Goal: Use online tool/utility: Utilize a website feature to perform a specific function

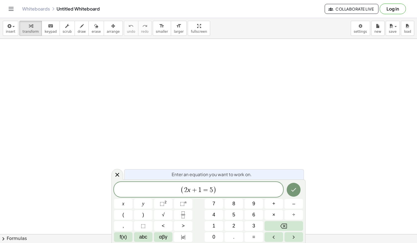
click at [220, 190] on span "( ​ 2 x + 1 = 5 )" at bounding box center [198, 189] width 169 height 9
click at [220, 190] on span "( 2 x + 1 = 5 ) ​" at bounding box center [198, 189] width 169 height 9
click at [169, 233] on button "αβγ" at bounding box center [163, 237] width 19 height 10
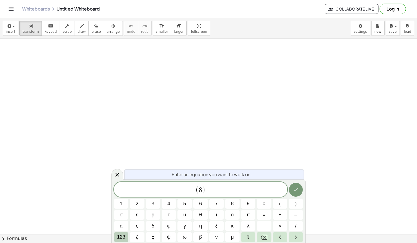
click at [126, 236] on button "123" at bounding box center [121, 237] width 14 height 10
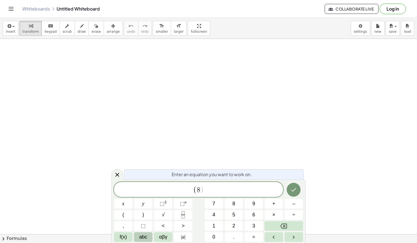
click at [139, 237] on span "abc" at bounding box center [143, 236] width 8 height 7
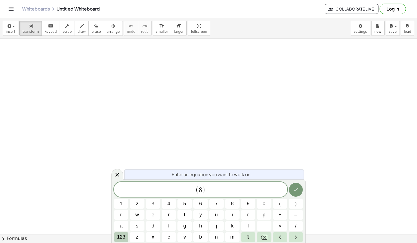
click at [121, 236] on span "123" at bounding box center [121, 236] width 8 height 7
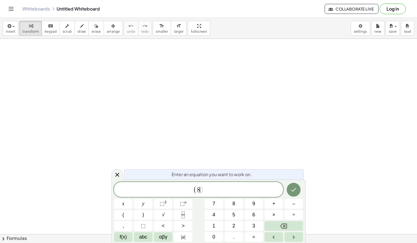
click at [121, 236] on span "f(x)" at bounding box center [123, 236] width 7 height 7
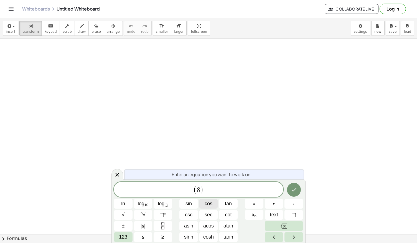
click at [210, 206] on span "cos" at bounding box center [208, 203] width 8 height 7
click at [190, 204] on span "sin" at bounding box center [188, 203] width 6 height 7
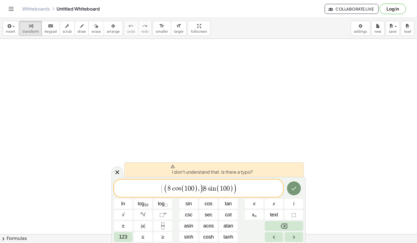
click at [203, 190] on span ")" at bounding box center [201, 188] width 4 height 10
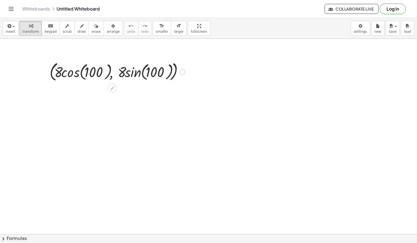
click at [137, 73] on div at bounding box center [117, 71] width 141 height 23
click at [137, 73] on div at bounding box center [117, 71] width 135 height 23
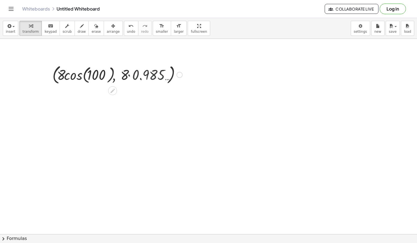
click at [112, 72] on div "( , · 8 · cos ( , 100 ) , · 8 · sin ( , 100 ) ) ( , · 8 · cos ( , 100 ) , · 8 ·…" at bounding box center [112, 72] width 0 height 0
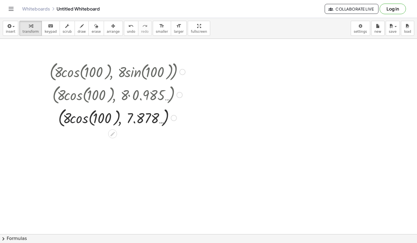
click at [84, 117] on div at bounding box center [117, 117] width 141 height 23
click at [84, 117] on div at bounding box center [117, 117] width 141 height 21
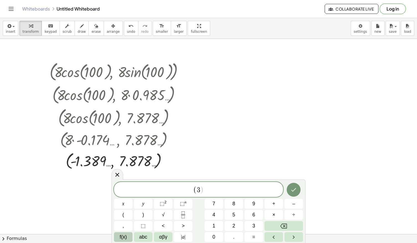
click at [126, 235] on span "f(x)" at bounding box center [123, 236] width 7 height 7
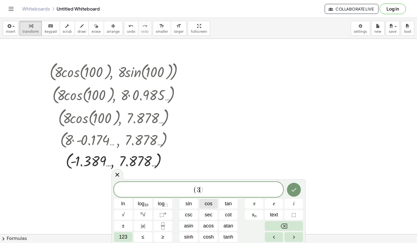
click at [206, 202] on span "cos" at bounding box center [208, 203] width 8 height 7
click at [194, 203] on button "sin" at bounding box center [188, 204] width 19 height 10
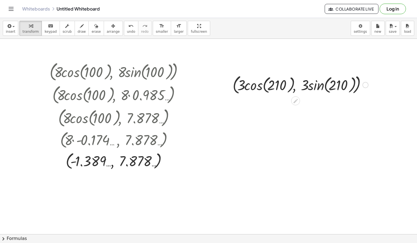
click at [268, 83] on div at bounding box center [300, 84] width 141 height 23
click at [260, 87] on div at bounding box center [300, 84] width 141 height 23
click at [260, 87] on div at bounding box center [300, 84] width 119 height 31
click at [260, 87] on div at bounding box center [300, 84] width 141 height 31
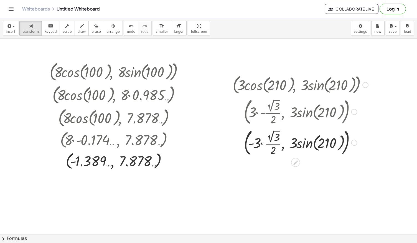
click at [273, 135] on div at bounding box center [300, 142] width 141 height 31
click at [273, 135] on div at bounding box center [300, 142] width 141 height 30
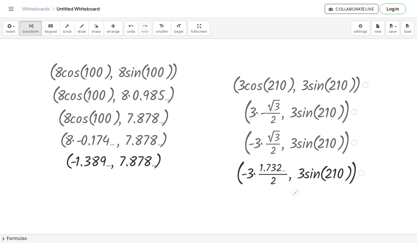
click at [267, 176] on div at bounding box center [300, 172] width 141 height 30
click at [267, 176] on div at bounding box center [300, 172] width 141 height 23
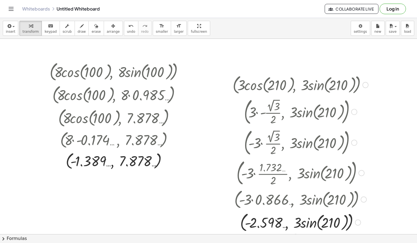
click at [325, 222] on div at bounding box center [300, 221] width 141 height 23
click at [311, 223] on div at bounding box center [300, 221] width 141 height 23
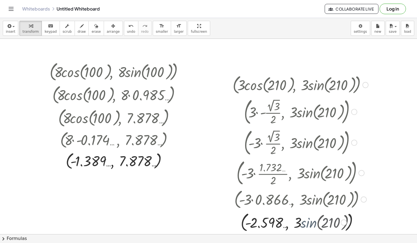
click at [311, 223] on div at bounding box center [300, 222] width 141 height 30
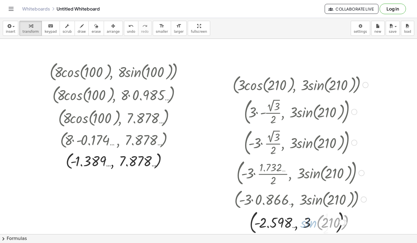
click at [311, 223] on div at bounding box center [300, 222] width 141 height 30
click at [327, 216] on div at bounding box center [300, 222] width 141 height 30
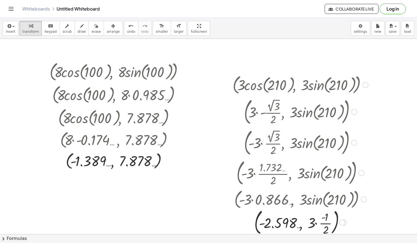
click at [327, 216] on div at bounding box center [300, 222] width 141 height 30
click at [320, 221] on div at bounding box center [300, 222] width 141 height 30
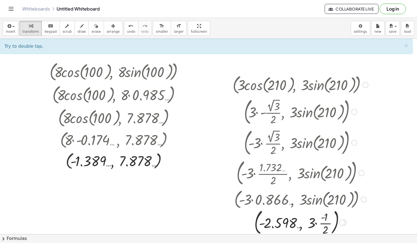
drag, startPoint x: 315, startPoint y: 223, endPoint x: 323, endPoint y: 220, distance: 8.3
click at [323, 220] on div at bounding box center [300, 222] width 141 height 30
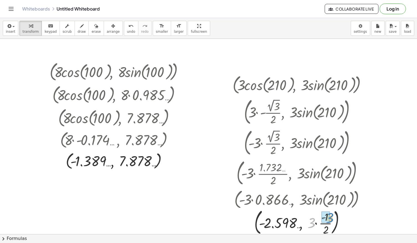
drag, startPoint x: 334, startPoint y: 217, endPoint x: 324, endPoint y: 217, distance: 9.7
click at [324, 221] on div at bounding box center [300, 222] width 141 height 30
click at [314, 226] on div at bounding box center [300, 222] width 141 height 30
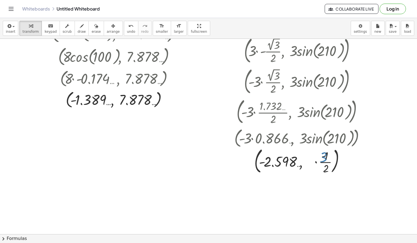
scroll to position [62, 0]
click at [324, 153] on div at bounding box center [300, 160] width 141 height 30
click at [127, 28] on div "undo" at bounding box center [131, 25] width 8 height 7
click at [346, 137] on div at bounding box center [300, 137] width 141 height 23
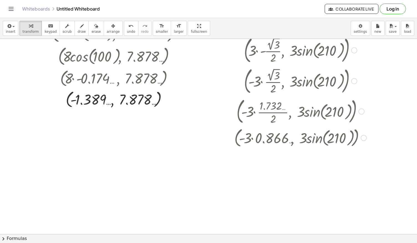
click at [336, 139] on div at bounding box center [300, 137] width 141 height 23
click at [311, 138] on div at bounding box center [300, 137] width 141 height 23
click at [277, 140] on div at bounding box center [300, 137] width 141 height 23
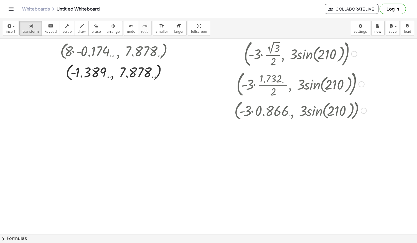
scroll to position [84, 0]
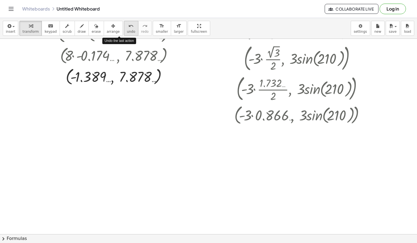
click at [125, 31] on button "undo undo" at bounding box center [131, 28] width 14 height 15
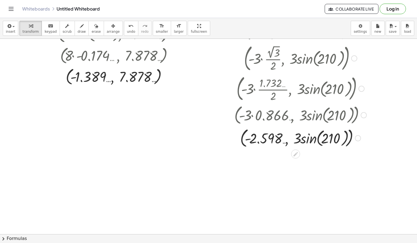
click at [318, 138] on div at bounding box center [300, 137] width 141 height 23
click at [324, 140] on div at bounding box center [300, 137] width 141 height 23
click at [311, 142] on div at bounding box center [300, 137] width 141 height 23
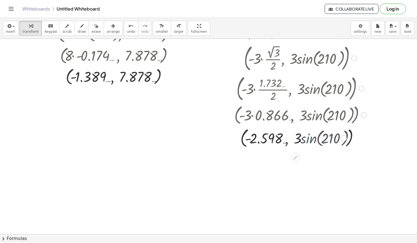
click at [311, 142] on div at bounding box center [300, 137] width 141 height 30
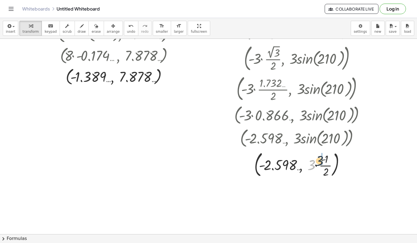
drag, startPoint x: 312, startPoint y: 166, endPoint x: 325, endPoint y: 159, distance: 14.6
click at [325, 159] on div at bounding box center [300, 164] width 141 height 30
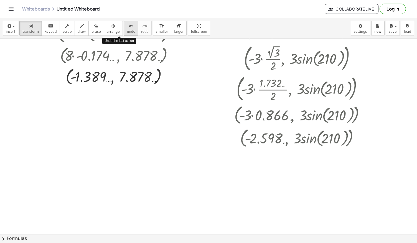
click at [128, 25] on icon "undo" at bounding box center [130, 26] width 5 height 7
click at [229, 144] on div at bounding box center [228, 83] width 8 height 193
click at [268, 145] on div at bounding box center [301, 137] width 170 height 23
click at [172, 137] on div at bounding box center [208, 150] width 417 height 390
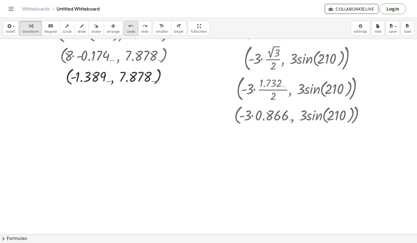
click at [127, 30] on span "undo" at bounding box center [131, 32] width 8 height 4
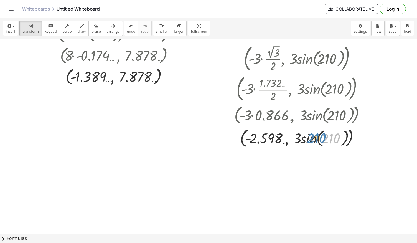
drag, startPoint x: 325, startPoint y: 139, endPoint x: 307, endPoint y: 139, distance: 18.0
click at [307, 139] on div at bounding box center [300, 137] width 141 height 23
drag, startPoint x: 307, startPoint y: 139, endPoint x: 330, endPoint y: 137, distance: 23.1
click at [330, 137] on div at bounding box center [300, 137] width 141 height 23
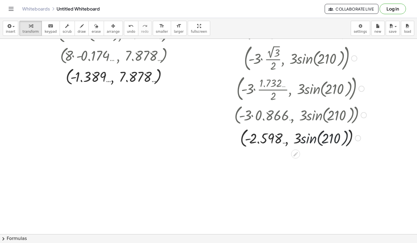
click at [330, 137] on div at bounding box center [300, 137] width 141 height 23
click at [321, 142] on div at bounding box center [300, 137] width 141 height 23
click at [308, 137] on div at bounding box center [300, 137] width 141 height 23
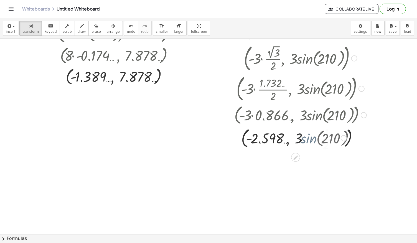
click at [308, 137] on div at bounding box center [300, 137] width 141 height 30
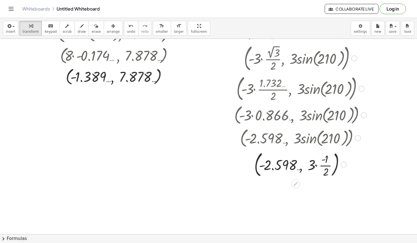
click at [323, 174] on div at bounding box center [300, 164] width 141 height 30
click at [317, 163] on div at bounding box center [300, 163] width 141 height 21
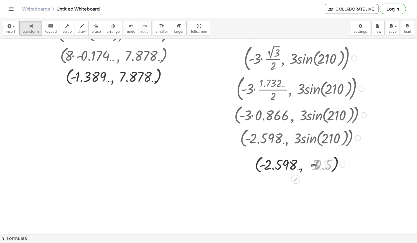
click at [317, 163] on div at bounding box center [300, 163] width 141 height 21
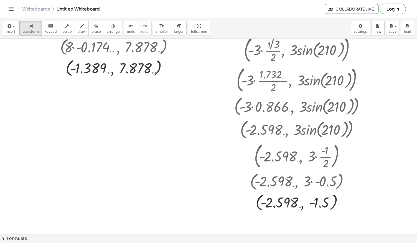
scroll to position [81, 0]
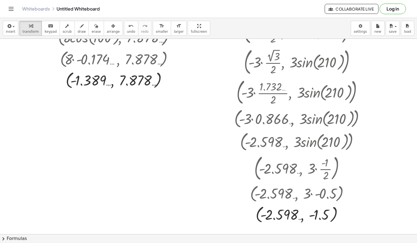
click at [51, 154] on div at bounding box center [208, 153] width 417 height 390
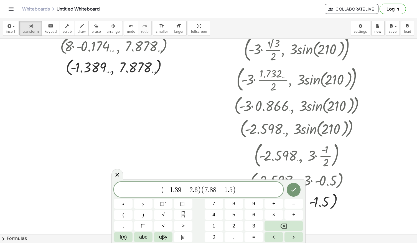
scroll to position [93, 0]
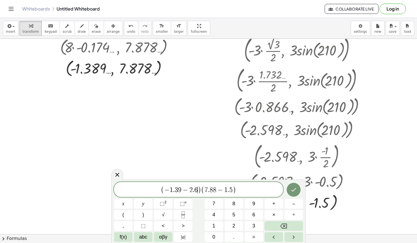
click at [198, 190] on span ")" at bounding box center [200, 190] width 4 height 8
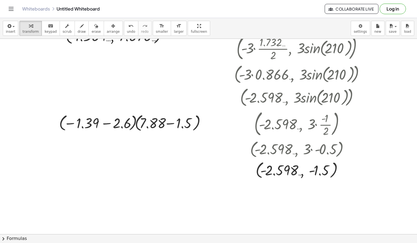
scroll to position [125, 0]
click at [105, 123] on div at bounding box center [133, 122] width 154 height 21
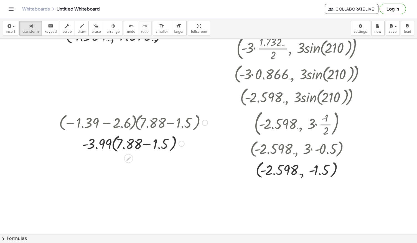
click at [147, 144] on div at bounding box center [133, 142] width 154 height 21
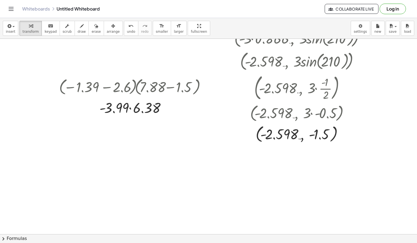
scroll to position [161, 0]
click at [112, 180] on div at bounding box center [208, 171] width 417 height 586
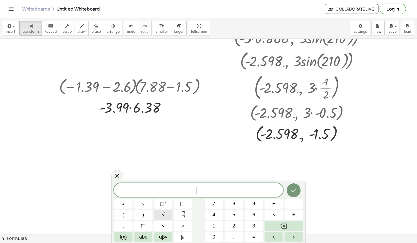
click at [163, 211] on span "√" at bounding box center [163, 214] width 3 height 7
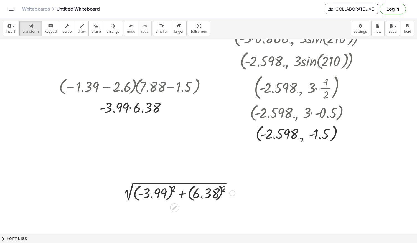
click at [155, 190] on div at bounding box center [178, 192] width 120 height 20
click at [155, 190] on div at bounding box center [178, 192] width 106 height 20
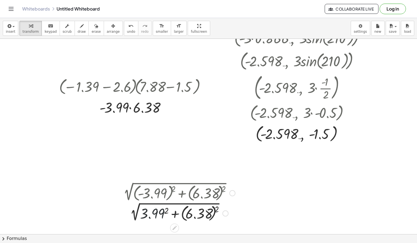
click at [157, 216] on div at bounding box center [178, 213] width 120 height 20
click at [213, 219] on div at bounding box center [177, 213] width 121 height 20
click at [213, 219] on div at bounding box center [178, 212] width 120 height 19
click at [213, 219] on div at bounding box center [178, 212] width 126 height 19
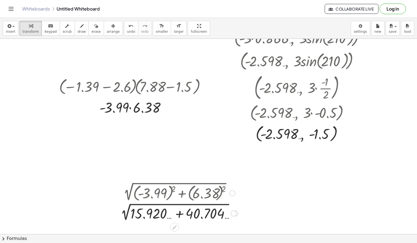
click at [183, 212] on div at bounding box center [178, 212] width 126 height 19
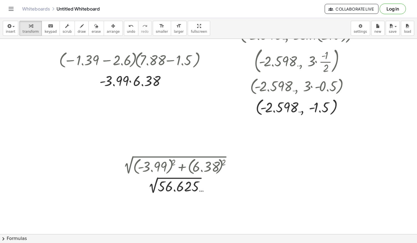
scroll to position [192, 0]
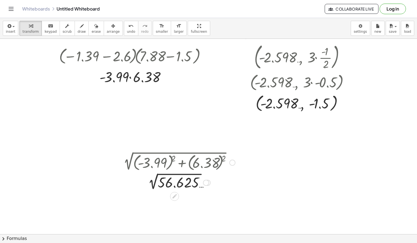
click at [178, 175] on div at bounding box center [178, 182] width 120 height 19
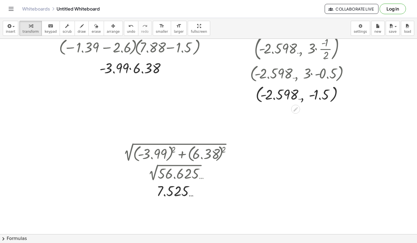
scroll to position [237, 0]
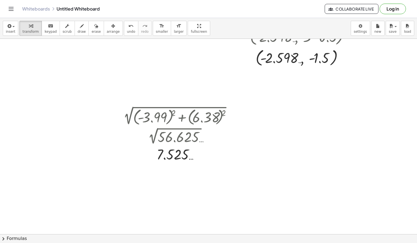
click at [263, 129] on div at bounding box center [208, 95] width 417 height 586
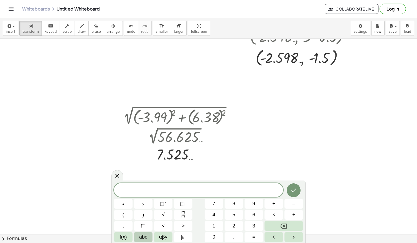
click at [144, 235] on span "abc" at bounding box center [143, 236] width 8 height 7
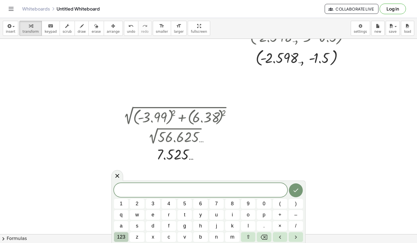
click at [125, 235] on span "123" at bounding box center [121, 236] width 8 height 7
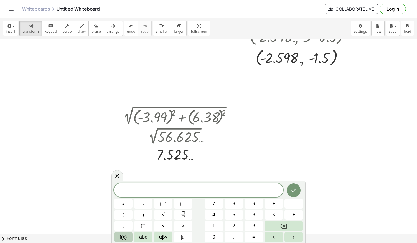
click at [120, 238] on span "f(x)" at bounding box center [123, 236] width 7 height 7
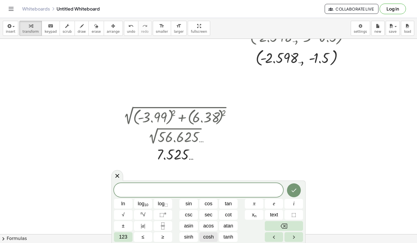
click at [210, 232] on button "cosh" at bounding box center [208, 237] width 19 height 10
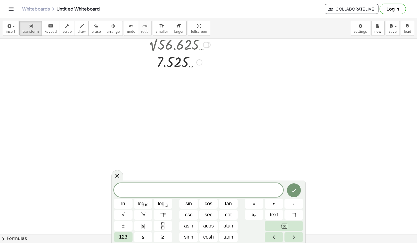
scroll to position [336, 0]
click at [118, 173] on icon at bounding box center [117, 175] width 7 height 7
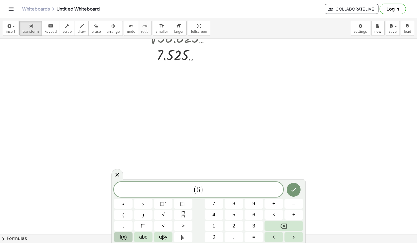
click at [127, 238] on button "f(x)" at bounding box center [123, 237] width 19 height 10
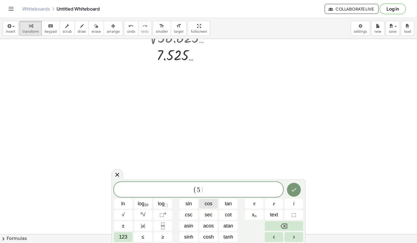
click at [206, 203] on span "cos" at bounding box center [208, 203] width 8 height 7
click at [194, 199] on button "sin" at bounding box center [188, 204] width 19 height 10
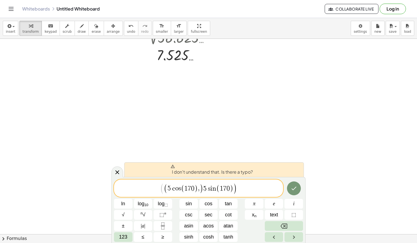
click at [205, 189] on span "5" at bounding box center [204, 188] width 3 height 7
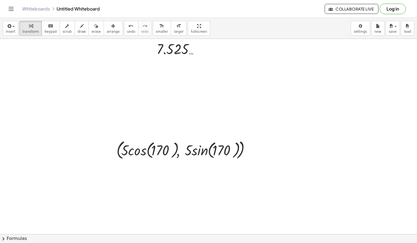
scroll to position [342, 0]
drag, startPoint x: 249, startPoint y: 149, endPoint x: 67, endPoint y: 216, distance: 193.6
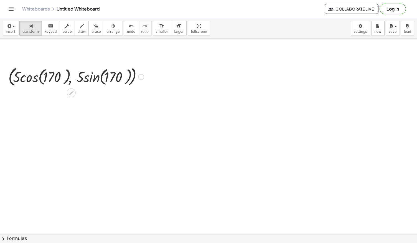
scroll to position [474, 0]
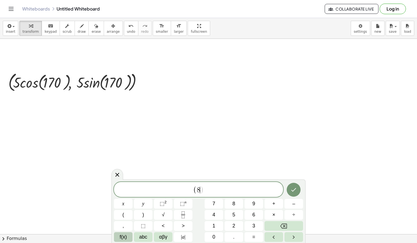
click at [121, 234] on span "f(x)" at bounding box center [123, 236] width 7 height 7
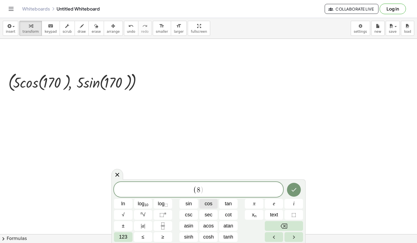
click at [206, 202] on span "cos" at bounding box center [208, 203] width 8 height 7
click at [195, 205] on button "sin" at bounding box center [188, 204] width 19 height 10
click at [212, 186] on span "8" at bounding box center [213, 189] width 3 height 7
click at [227, 188] on span "( 8 c o s ( 3 0 0 ) , 8 s i n ) ​" at bounding box center [198, 189] width 169 height 11
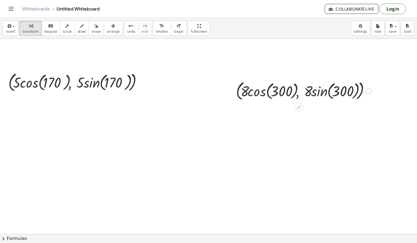
click at [259, 92] on div at bounding box center [303, 90] width 141 height 23
click at [259, 92] on div at bounding box center [303, 90] width 141 height 30
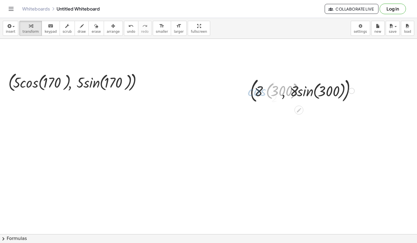
click at [259, 92] on div at bounding box center [303, 90] width 141 height 30
click at [299, 91] on div "( , · 8 · cos ( , 300 ) , · 8 · sin ( , 300 ) ) · 1 · 2 ( , · 8 · cos ( , 300 )…" at bounding box center [299, 91] width 0 height 0
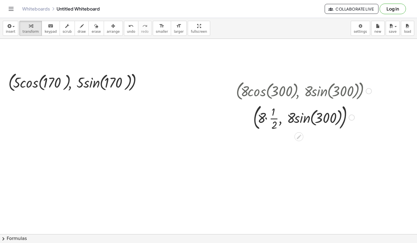
click at [314, 123] on div at bounding box center [303, 117] width 141 height 30
click at [307, 120] on div at bounding box center [303, 117] width 141 height 30
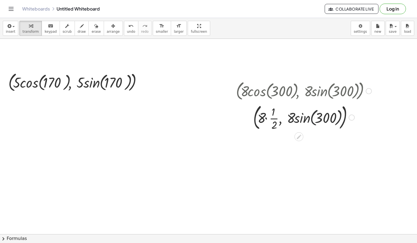
click at [307, 120] on div at bounding box center [303, 117] width 141 height 30
click at [307, 120] on div at bounding box center [303, 116] width 141 height 31
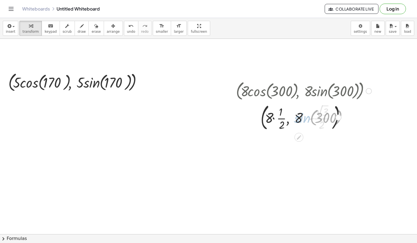
click at [307, 120] on div at bounding box center [303, 116] width 141 height 31
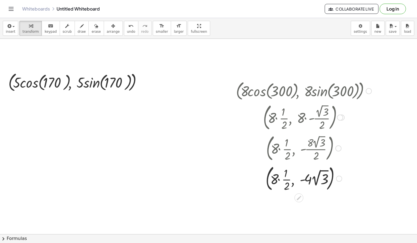
click at [283, 181] on div at bounding box center [303, 178] width 141 height 30
click at [283, 181] on div at bounding box center [303, 178] width 141 height 22
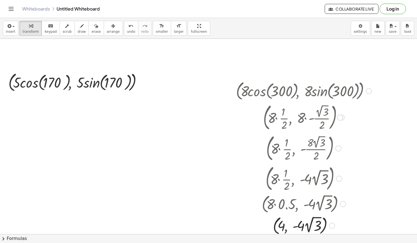
click at [308, 184] on div at bounding box center [304, 178] width 134 height 30
click at [306, 222] on div at bounding box center [303, 226] width 141 height 22
click at [306, 222] on div at bounding box center [303, 226] width 141 height 21
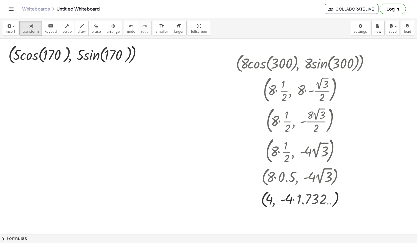
scroll to position [502, 0]
click at [298, 201] on div at bounding box center [303, 198] width 141 height 21
click at [97, 53] on div at bounding box center [76, 54] width 141 height 23
click at [97, 53] on div at bounding box center [75, 54] width 135 height 23
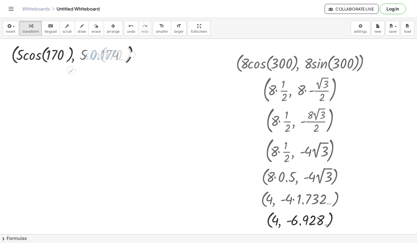
click at [105, 54] on div at bounding box center [76, 54] width 141 height 23
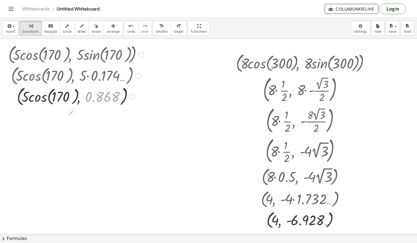
click at [105, 54] on div at bounding box center [76, 54] width 141 height 23
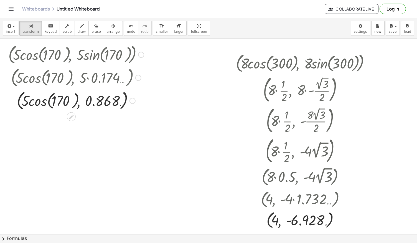
click at [63, 98] on div at bounding box center [76, 100] width 141 height 23
click at [37, 100] on div at bounding box center [76, 100] width 141 height 23
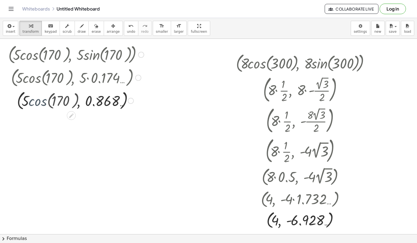
click at [37, 100] on div at bounding box center [76, 99] width 141 height 21
click at [55, 103] on div at bounding box center [76, 99] width 141 height 21
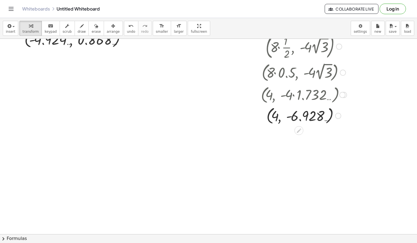
scroll to position [606, 0]
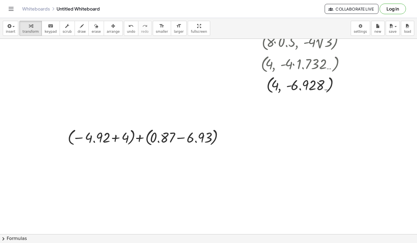
scroll to position [639, 0]
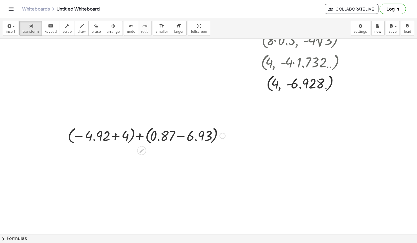
click at [114, 137] on div at bounding box center [146, 135] width 163 height 21
click at [114, 137] on div at bounding box center [146, 135] width 136 height 21
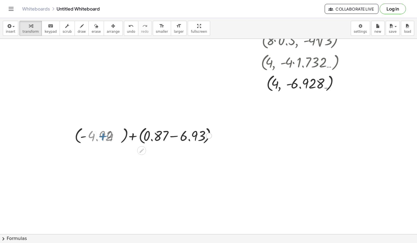
click at [114, 137] on div at bounding box center [146, 135] width 163 height 21
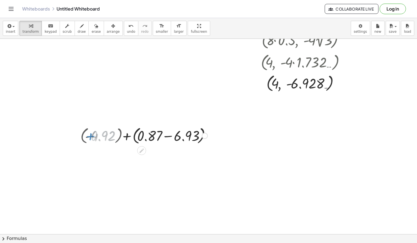
click at [114, 137] on div at bounding box center [146, 135] width 163 height 21
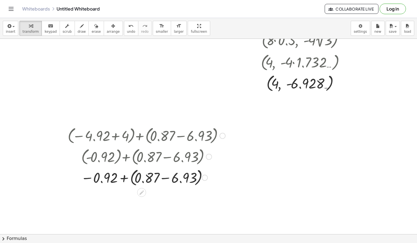
click at [165, 178] on div at bounding box center [146, 177] width 163 height 21
click at [165, 178] on div at bounding box center [146, 177] width 163 height 20
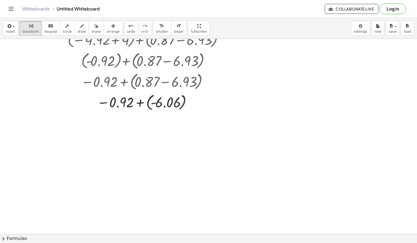
scroll to position [735, 0]
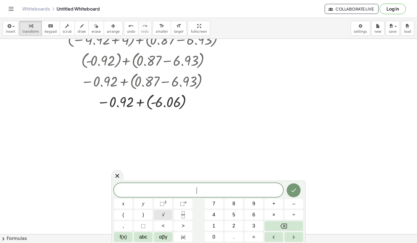
click at [167, 217] on button "√" at bounding box center [163, 215] width 19 height 10
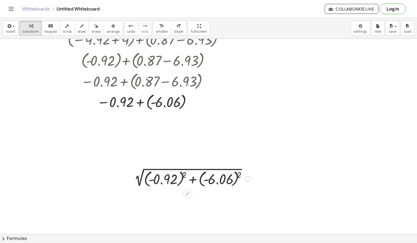
click at [211, 180] on div at bounding box center [191, 178] width 125 height 20
click at [211, 180] on div at bounding box center [190, 178] width 111 height 20
click at [211, 180] on div at bounding box center [190, 178] width 125 height 20
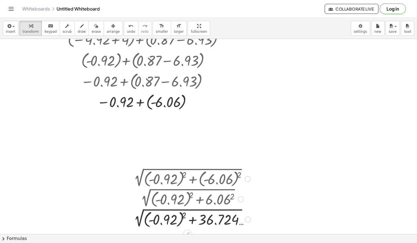
click at [156, 219] on div at bounding box center [190, 219] width 125 height 20
click at [156, 219] on div at bounding box center [191, 218] width 125 height 19
click at [189, 219] on div at bounding box center [191, 218] width 125 height 19
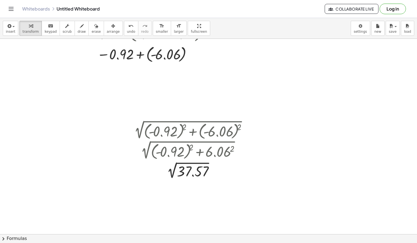
scroll to position [804, 0]
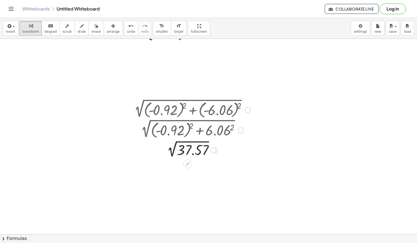
click at [190, 149] on div at bounding box center [191, 149] width 125 height 19
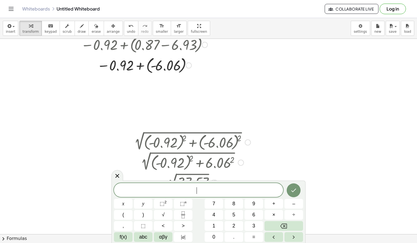
scroll to position [772, 0]
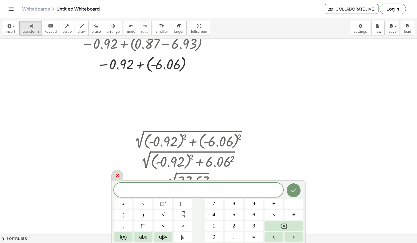
click at [119, 176] on icon at bounding box center [117, 175] width 7 height 7
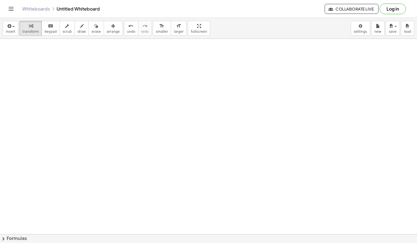
scroll to position [949, 0]
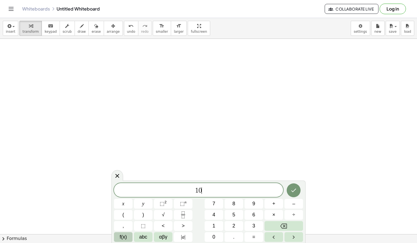
click at [124, 234] on span "f(x)" at bounding box center [123, 236] width 7 height 7
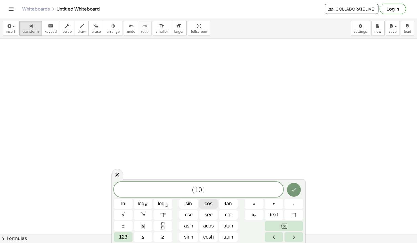
click at [208, 204] on span "cos" at bounding box center [208, 203] width 8 height 7
click at [187, 206] on span "sin" at bounding box center [188, 203] width 6 height 7
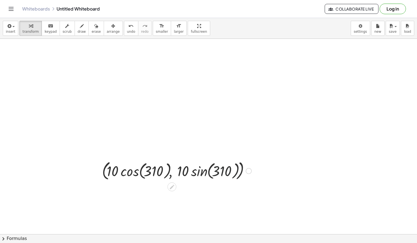
click at [217, 169] on div at bounding box center [176, 170] width 155 height 23
click at [194, 176] on div at bounding box center [176, 170] width 155 height 23
click at [194, 175] on div at bounding box center [177, 170] width 154 height 23
click at [194, 175] on div at bounding box center [176, 170] width 155 height 23
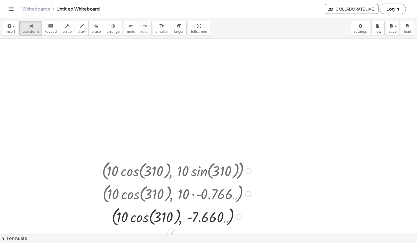
click at [153, 215] on div at bounding box center [176, 216] width 155 height 23
click at [144, 220] on div at bounding box center [176, 216] width 155 height 23
click at [144, 220] on div at bounding box center [176, 216] width 155 height 21
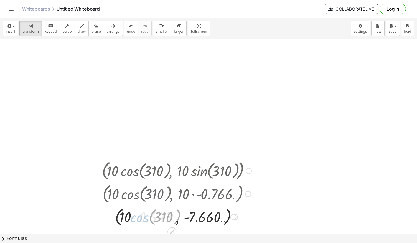
click at [144, 220] on div at bounding box center [176, 216] width 155 height 21
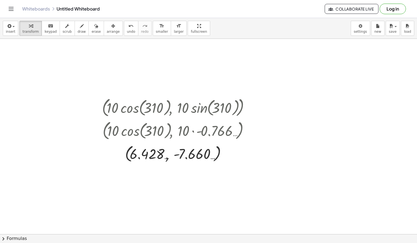
scroll to position [1172, 0]
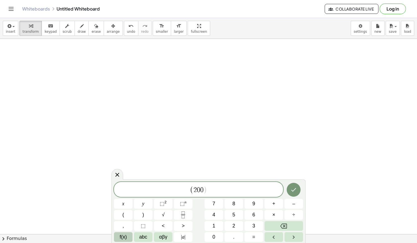
click at [124, 235] on span "f(x)" at bounding box center [123, 236] width 7 height 7
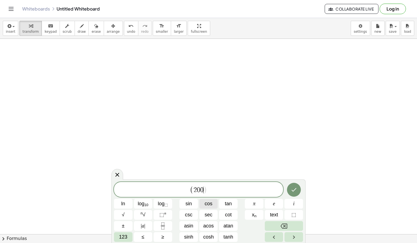
click at [211, 205] on span "cos" at bounding box center [208, 203] width 8 height 7
click at [193, 203] on button "sin" at bounding box center [188, 204] width 19 height 10
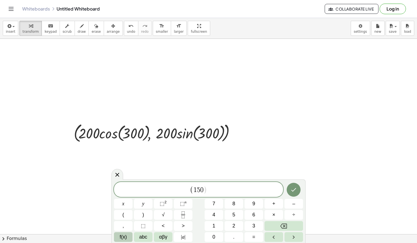
click at [132, 234] on button "f(x)" at bounding box center [123, 237] width 19 height 10
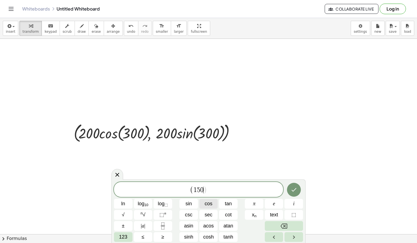
click at [210, 201] on span "cos" at bounding box center [208, 203] width 8 height 7
click at [190, 205] on span "sin" at bounding box center [188, 203] width 6 height 7
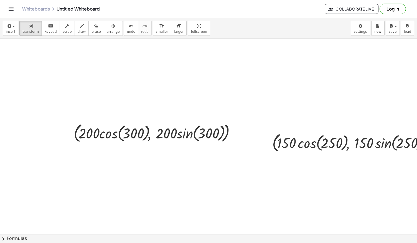
drag, startPoint x: 178, startPoint y: 31, endPoint x: 214, endPoint y: 93, distance: 71.9
click at [178, 55] on div "insert select one: Math Expression Function Text Youtube Video Graphing Geometr…" at bounding box center [208, 130] width 417 height 225
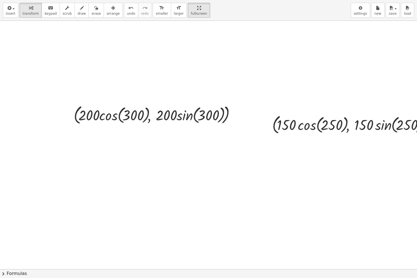
drag, startPoint x: 186, startPoint y: 7, endPoint x: 186, endPoint y: -17, distance: 24.1
click at [186, 0] on html "Graspable Math Activities Get Started Activity Bank Assigned Work Classes White…" at bounding box center [208, 139] width 417 height 278
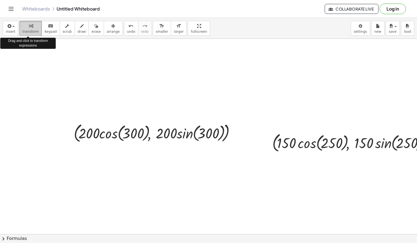
click at [33, 27] on div "button" at bounding box center [30, 25] width 16 height 7
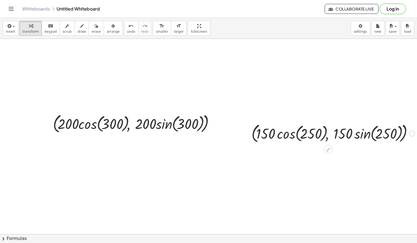
scroll to position [1182, 21]
drag, startPoint x: 215, startPoint y: 126, endPoint x: 79, endPoint y: 185, distance: 148.4
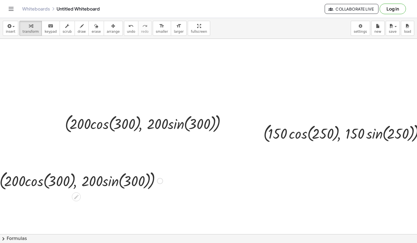
scroll to position [1182, 28]
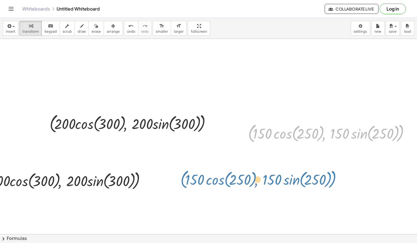
drag, startPoint x: 407, startPoint y: 133, endPoint x: 340, endPoint y: 179, distance: 81.8
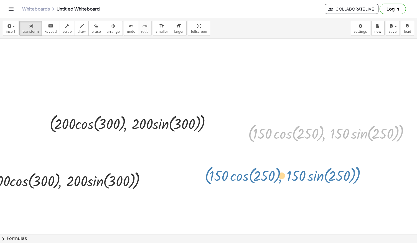
drag, startPoint x: 407, startPoint y: 135, endPoint x: 367, endPoint y: 175, distance: 56.8
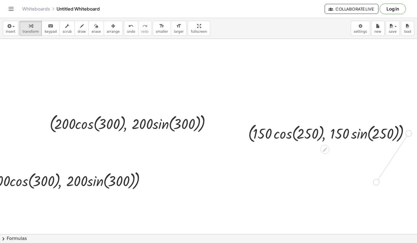
drag, startPoint x: 405, startPoint y: 133, endPoint x: 371, endPoint y: 183, distance: 60.6
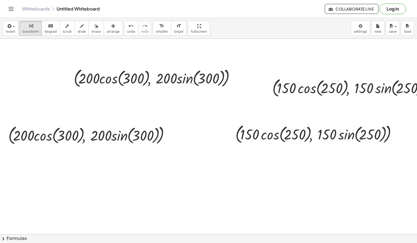
scroll to position [1228, 0]
click at [291, 134] on div at bounding box center [316, 133] width 169 height 23
click at [282, 135] on div at bounding box center [316, 133] width 169 height 23
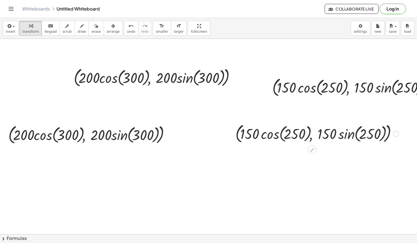
click at [282, 135] on div at bounding box center [316, 133] width 169 height 23
click at [277, 137] on div at bounding box center [316, 133] width 169 height 23
click at [277, 137] on div at bounding box center [316, 133] width 165 height 23
click at [277, 137] on div at bounding box center [316, 133] width 169 height 23
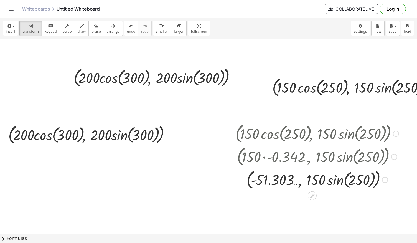
click at [337, 184] on div at bounding box center [316, 179] width 169 height 23
click at [337, 184] on div at bounding box center [316, 178] width 169 height 21
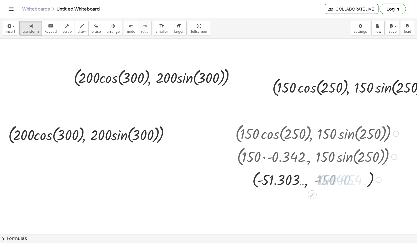
click at [337, 184] on div at bounding box center [316, 178] width 169 height 21
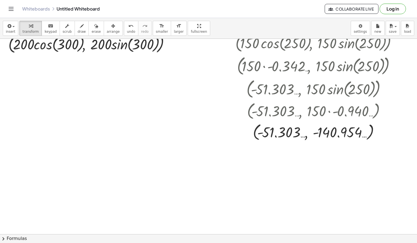
scroll to position [1319, 0]
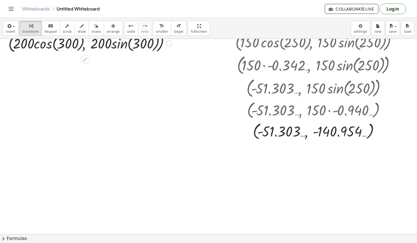
click at [122, 43] on div at bounding box center [90, 42] width 169 height 23
click at [122, 43] on div at bounding box center [90, 42] width 169 height 31
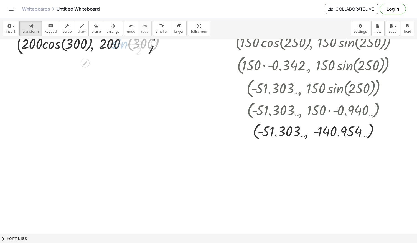
click at [122, 43] on div at bounding box center [90, 42] width 169 height 31
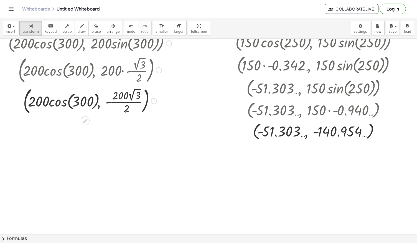
click at [123, 106] on div at bounding box center [90, 100] width 169 height 31
click at [123, 106] on div at bounding box center [90, 100] width 169 height 23
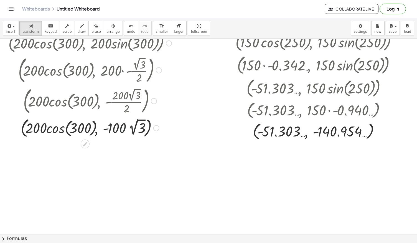
click at [127, 130] on div at bounding box center [90, 127] width 169 height 23
click at [135, 130] on div at bounding box center [90, 127] width 169 height 23
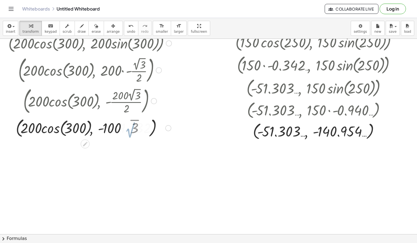
click at [135, 130] on div at bounding box center [90, 127] width 169 height 23
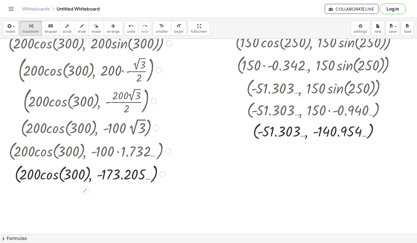
click at [54, 175] on div at bounding box center [90, 173] width 169 height 23
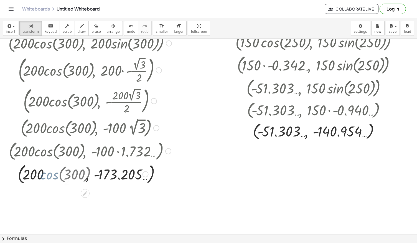
click at [54, 175] on div at bounding box center [90, 173] width 169 height 30
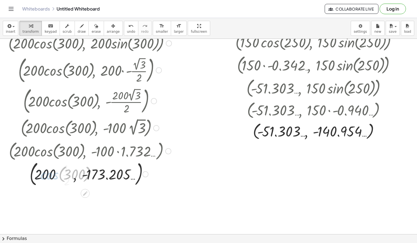
click at [54, 175] on div at bounding box center [90, 173] width 169 height 30
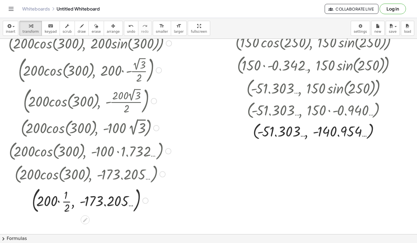
click at [59, 203] on div at bounding box center [90, 200] width 169 height 30
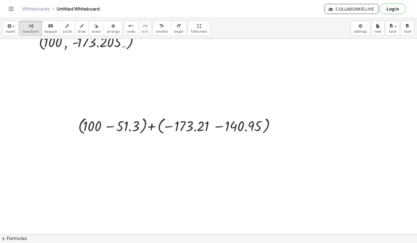
scroll to position [1479, 0]
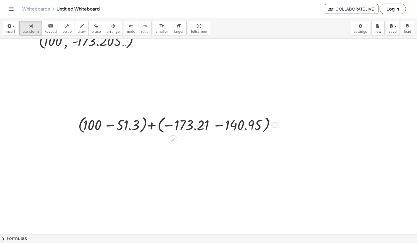
click at [115, 127] on div at bounding box center [177, 124] width 205 height 21
click at [115, 127] on div at bounding box center [178, 124] width 162 height 20
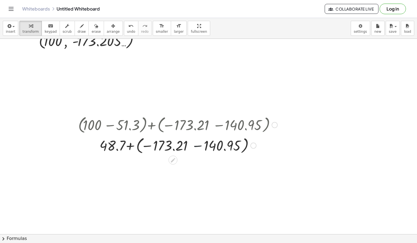
click at [199, 148] on div at bounding box center [177, 145] width 205 height 20
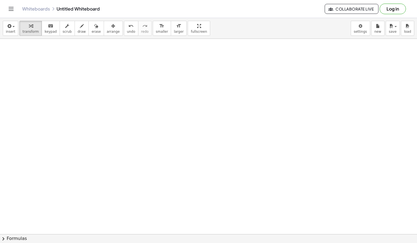
scroll to position [1606, 28]
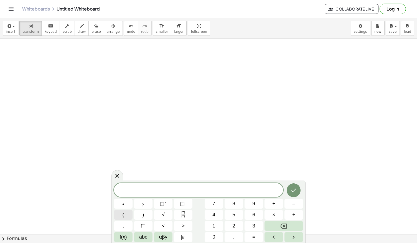
click at [125, 217] on button "(" at bounding box center [123, 215] width 19 height 10
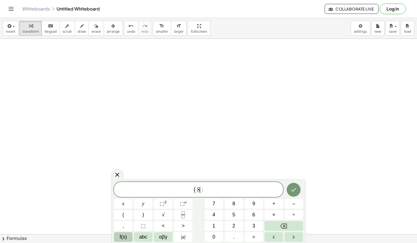
click at [120, 234] on span "f(x)" at bounding box center [123, 236] width 7 height 7
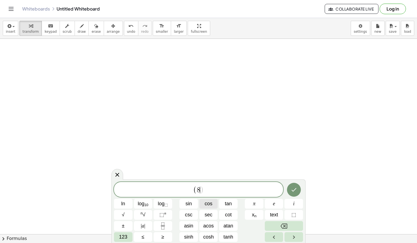
click at [207, 202] on span "cos" at bounding box center [208, 203] width 8 height 7
click at [215, 201] on button "cos" at bounding box center [208, 204] width 19 height 10
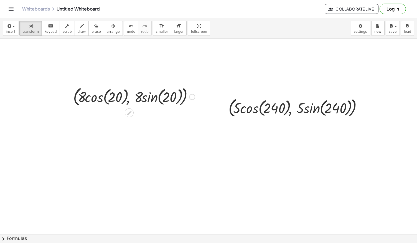
click at [97, 98] on div at bounding box center [133, 96] width 127 height 23
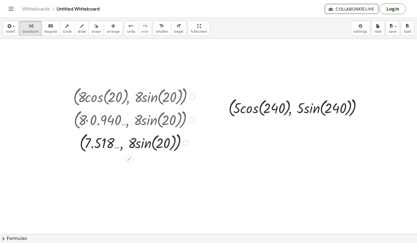
click at [142, 149] on div at bounding box center [133, 142] width 127 height 23
click at [142, 149] on div at bounding box center [133, 142] width 127 height 21
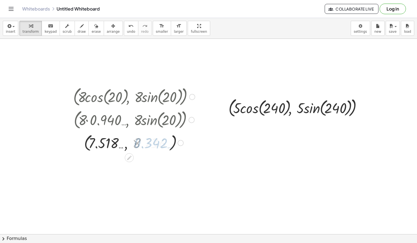
click at [142, 149] on div at bounding box center [133, 142] width 127 height 21
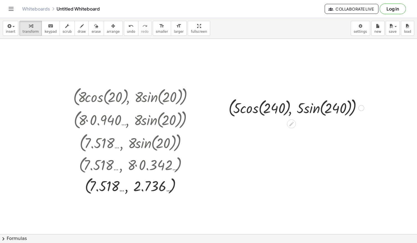
click at [253, 110] on div at bounding box center [296, 107] width 141 height 23
click at [253, 110] on div at bounding box center [296, 108] width 141 height 30
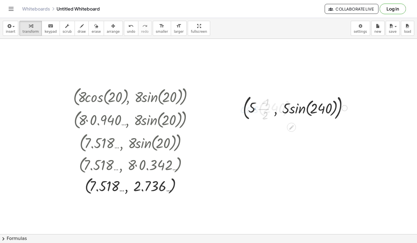
click at [253, 110] on div at bounding box center [296, 108] width 141 height 30
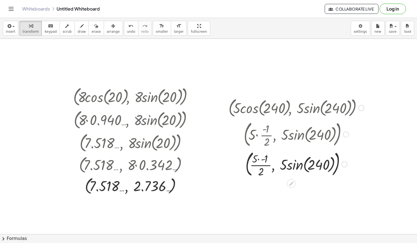
click at [260, 158] on div at bounding box center [296, 164] width 141 height 30
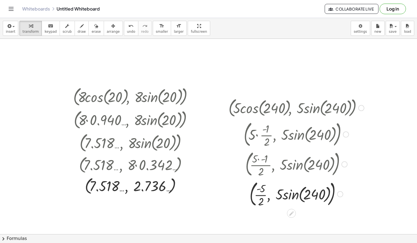
click at [257, 192] on div at bounding box center [296, 193] width 141 height 30
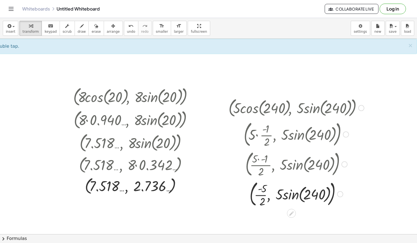
click at [258, 194] on div at bounding box center [296, 193] width 141 height 30
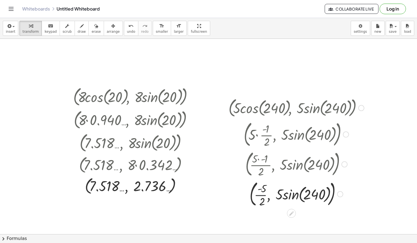
click at [258, 194] on div at bounding box center [296, 193] width 141 height 30
click at [258, 194] on div at bounding box center [296, 193] width 141 height 23
click at [296, 190] on div at bounding box center [296, 193] width 141 height 23
click at [304, 198] on div at bounding box center [296, 193] width 141 height 31
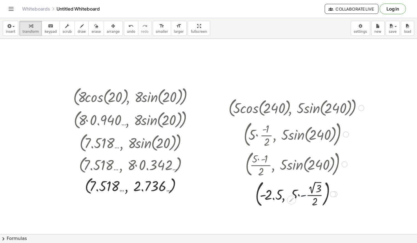
click at [304, 198] on div at bounding box center [296, 193] width 141 height 31
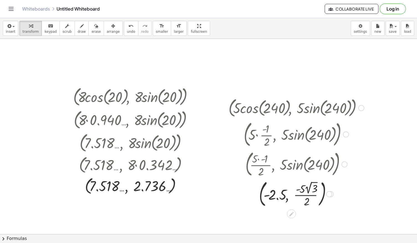
click at [304, 189] on div at bounding box center [296, 193] width 141 height 31
click at [304, 189] on div at bounding box center [296, 193] width 141 height 30
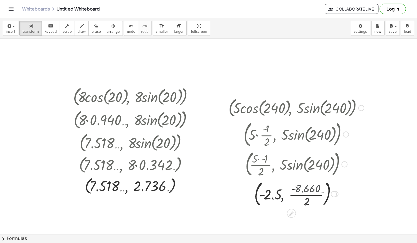
click at [304, 189] on div at bounding box center [296, 193] width 141 height 30
click at [301, 196] on div at bounding box center [296, 193] width 141 height 30
click at [301, 196] on div at bounding box center [296, 193] width 141 height 21
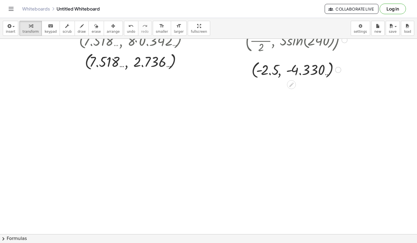
scroll to position [1730, 28]
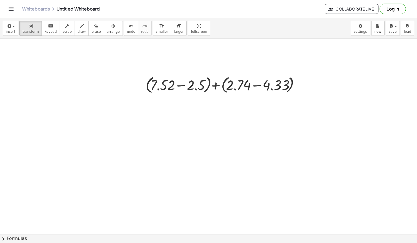
scroll to position [1824, 7]
click at [255, 86] on div at bounding box center [223, 83] width 161 height 21
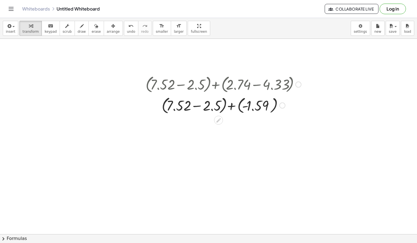
click at [197, 104] on div at bounding box center [223, 104] width 161 height 21
click at [297, 83] on div at bounding box center [298, 84] width 6 height 6
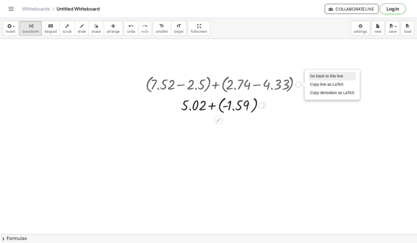
click at [316, 79] on li "Go back to this line" at bounding box center [331, 76] width 47 height 8
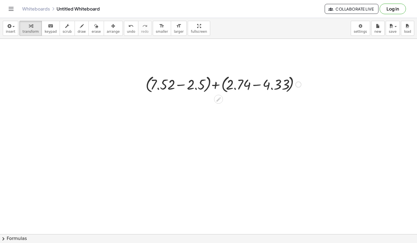
click at [299, 85] on div "Go back to this line Copy line as LaTeX Copy derivation as LaTeX" at bounding box center [298, 84] width 6 height 6
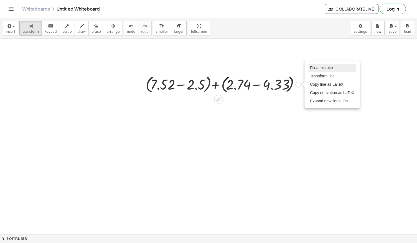
click at [322, 65] on span "Fix a mistake" at bounding box center [321, 67] width 23 height 4
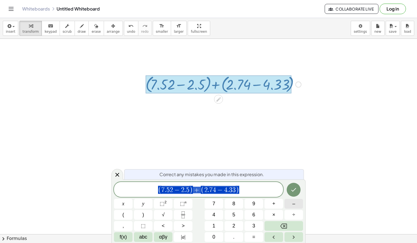
drag, startPoint x: 158, startPoint y: 188, endPoint x: 299, endPoint y: 201, distance: 141.4
click at [168, 217] on button "√" at bounding box center [163, 215] width 19 height 10
click at [296, 191] on icon "Done" at bounding box center [293, 189] width 7 height 7
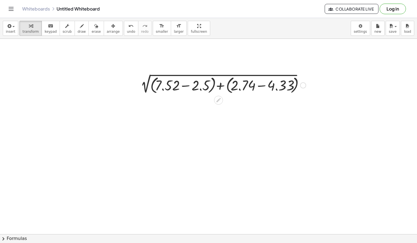
click at [304, 86] on div "Fix a mistake Transform line Copy line as LaTeX Copy derivation as LaTeX Expand…" at bounding box center [303, 85] width 6 height 6
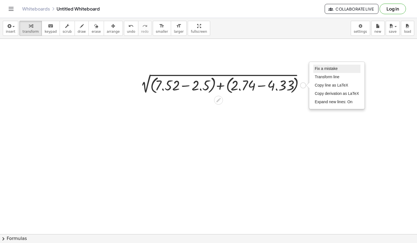
click at [322, 66] on span "Fix a mistake" at bounding box center [325, 68] width 23 height 4
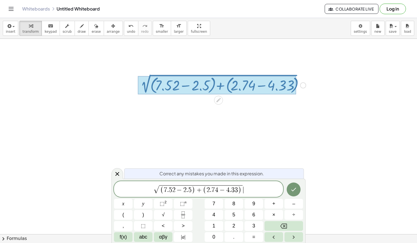
click at [193, 189] on span ")" at bounding box center [193, 190] width 4 height 8
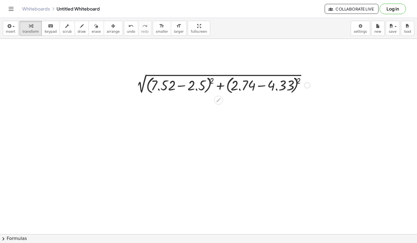
click at [185, 84] on div at bounding box center [222, 84] width 182 height 21
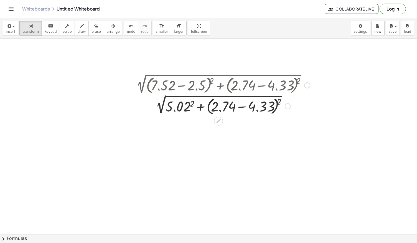
click at [242, 109] on div at bounding box center [222, 105] width 182 height 21
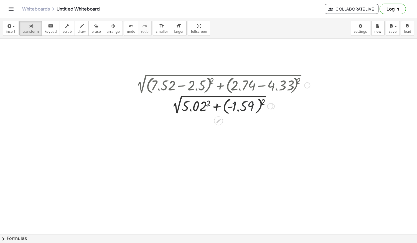
click at [251, 102] on div at bounding box center [222, 105] width 182 height 20
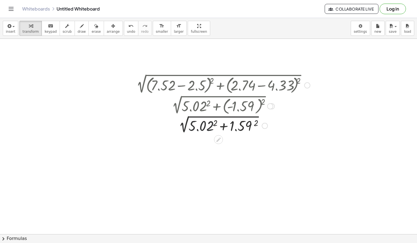
click at [206, 126] on div at bounding box center [222, 125] width 182 height 19
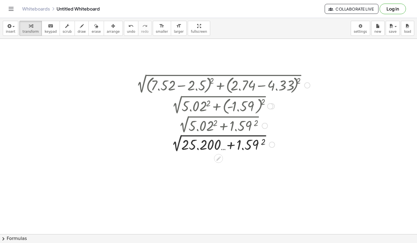
click at [250, 143] on div at bounding box center [222, 143] width 182 height 19
click at [218, 144] on div "2 √ ( + + 2 ) 1.59 25.200 … 2.528 … 27.728 … Fix a mistake Transform line Copy …" at bounding box center [218, 144] width 0 height 0
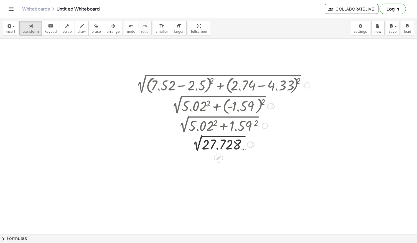
click at [217, 145] on div at bounding box center [222, 143] width 182 height 19
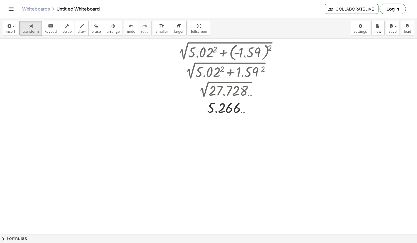
scroll to position [1878, 0]
click at [204, 21] on div "insert select one: Math Expression Function Text Youtube Video Graphing Geometr…" at bounding box center [208, 28] width 417 height 21
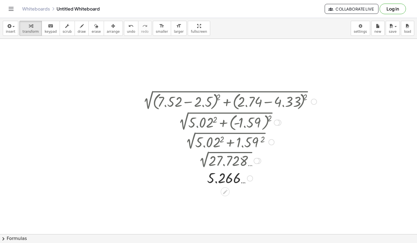
scroll to position [1808, 0]
click at [128, 26] on icon "undo" at bounding box center [130, 26] width 5 height 7
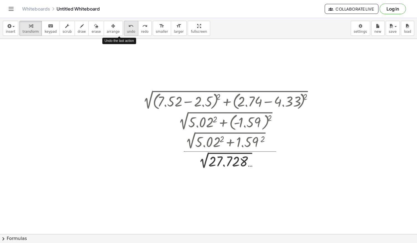
click at [128, 26] on icon "undo" at bounding box center [130, 26] width 5 height 7
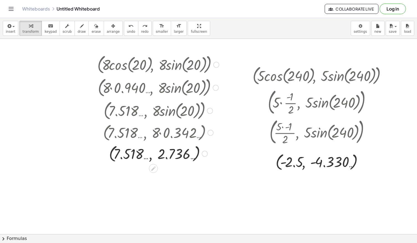
scroll to position [1634, 0]
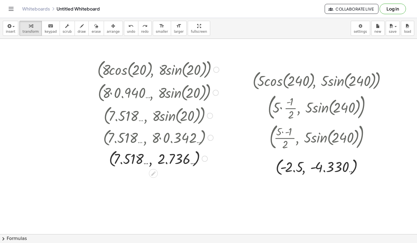
click at [211, 140] on div at bounding box center [157, 137] width 127 height 21
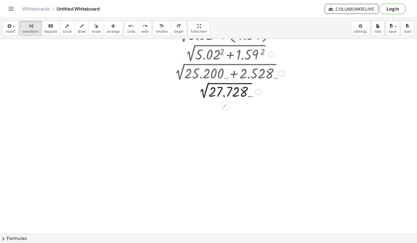
scroll to position [1895, 0]
click at [232, 89] on div at bounding box center [228, 92] width 182 height 19
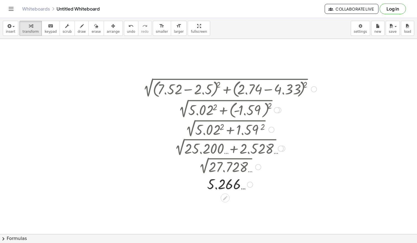
scroll to position [1819, 0]
